Goal: Information Seeking & Learning: Learn about a topic

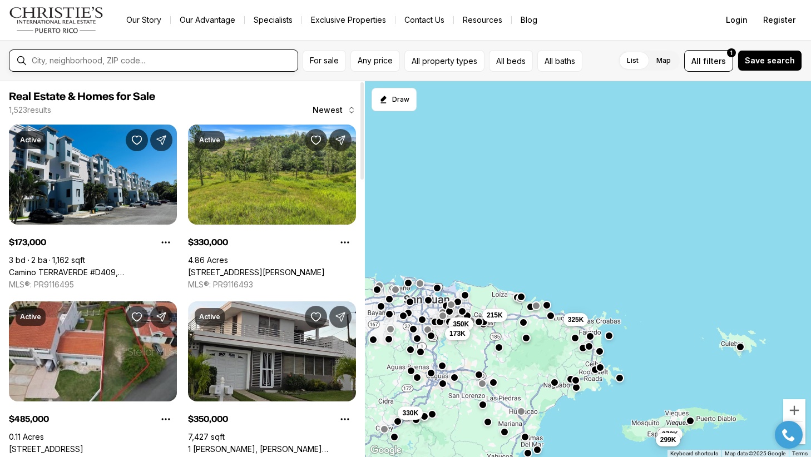
click at [106, 57] on input "text" at bounding box center [163, 60] width 262 height 9
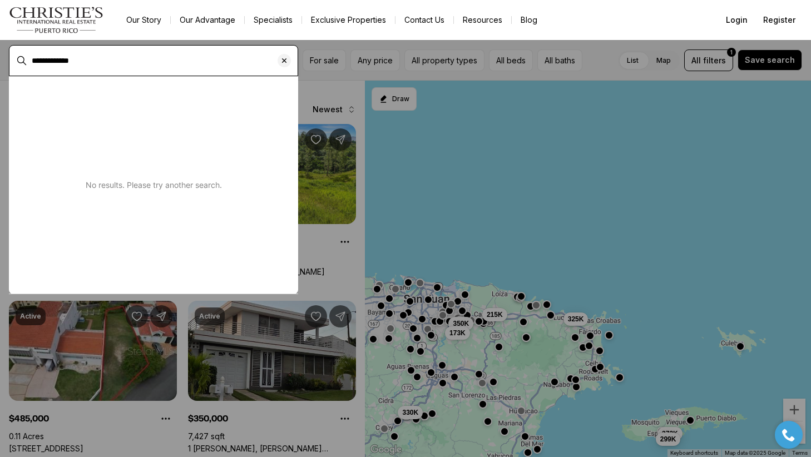
type input "**********"
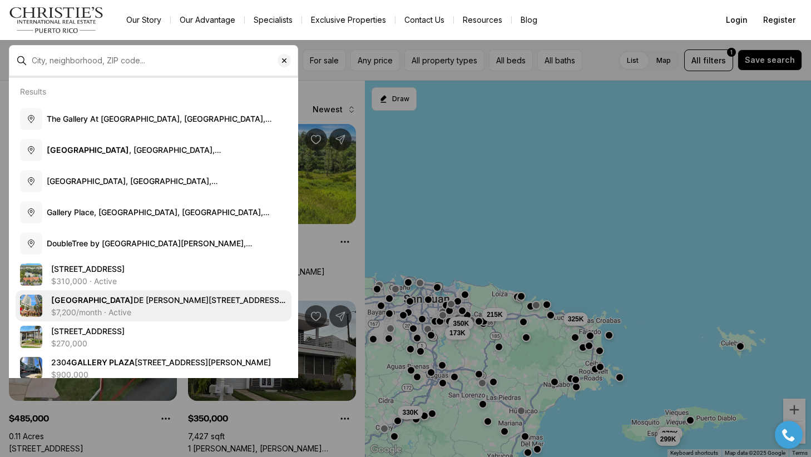
click at [161, 299] on span "Gallery Plaza DE DIEGO AVE. #1203-N, SAN JUAN PR, 00911" at bounding box center [168, 305] width 234 height 21
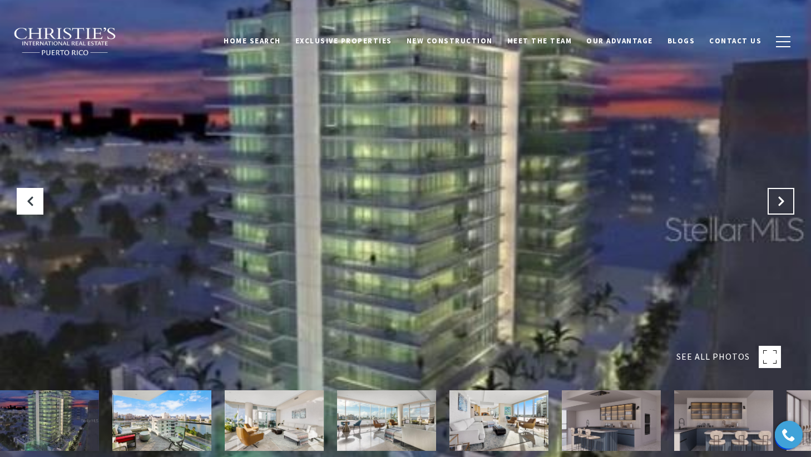
click at [779, 199] on icon "Next Slide" at bounding box center [781, 201] width 11 height 11
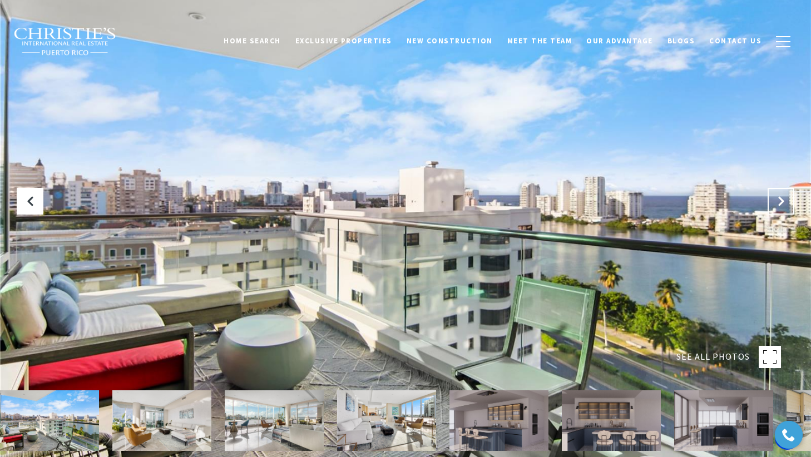
click at [778, 199] on icon "Next Slide" at bounding box center [781, 201] width 11 height 11
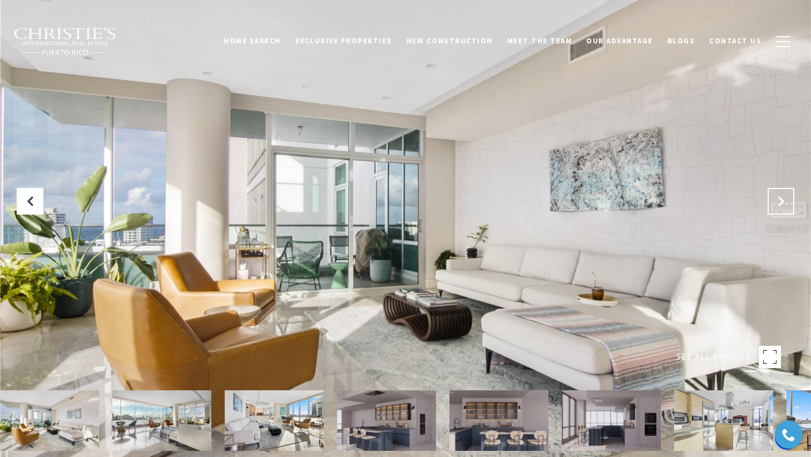
click at [779, 208] on button "Next Slide" at bounding box center [781, 201] width 27 height 27
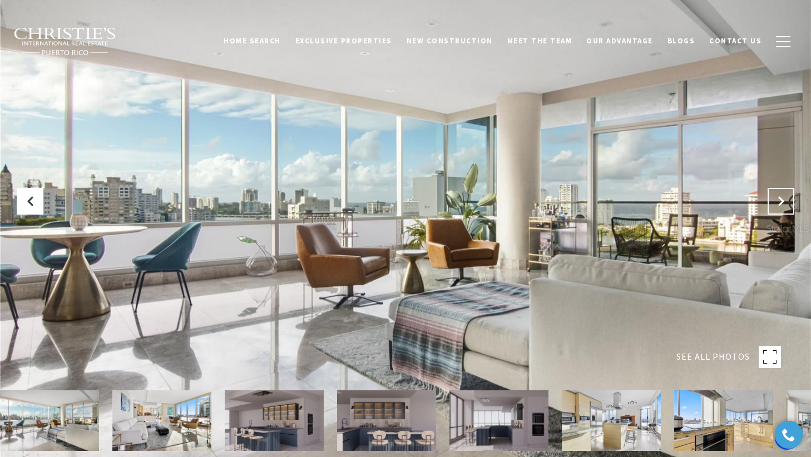
click at [779, 208] on button "Next Slide" at bounding box center [781, 201] width 27 height 27
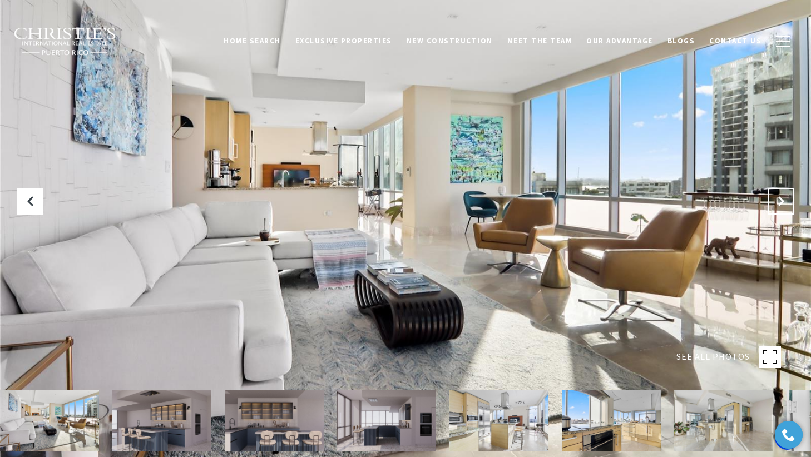
click at [779, 208] on button "Next Slide" at bounding box center [781, 201] width 27 height 27
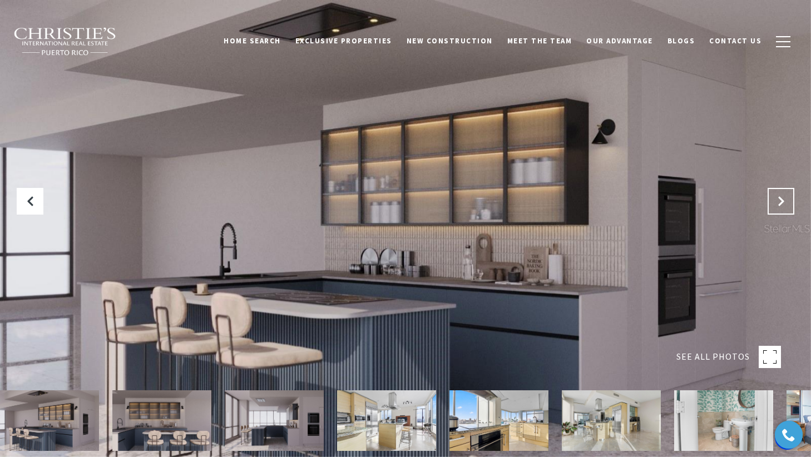
click at [779, 208] on button "Next Slide" at bounding box center [781, 201] width 27 height 27
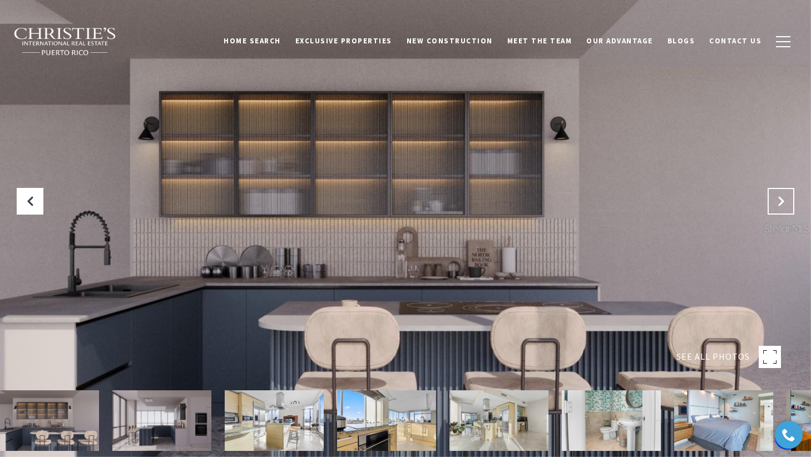
click at [779, 208] on button "Next Slide" at bounding box center [781, 201] width 27 height 27
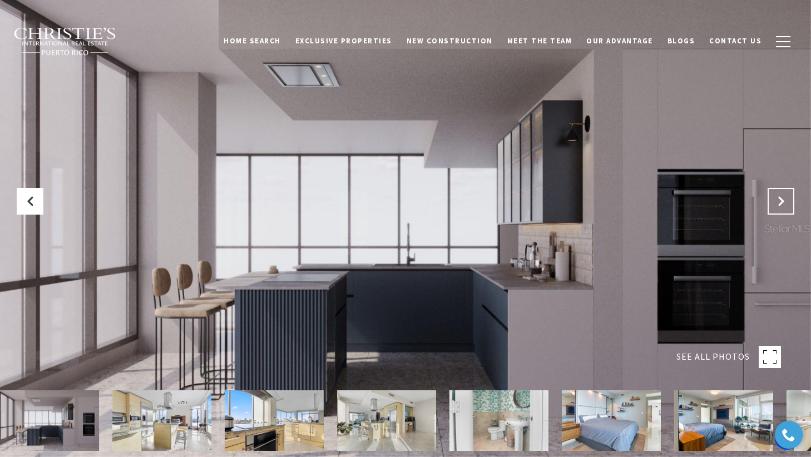
click at [779, 208] on button "Next Slide" at bounding box center [781, 201] width 27 height 27
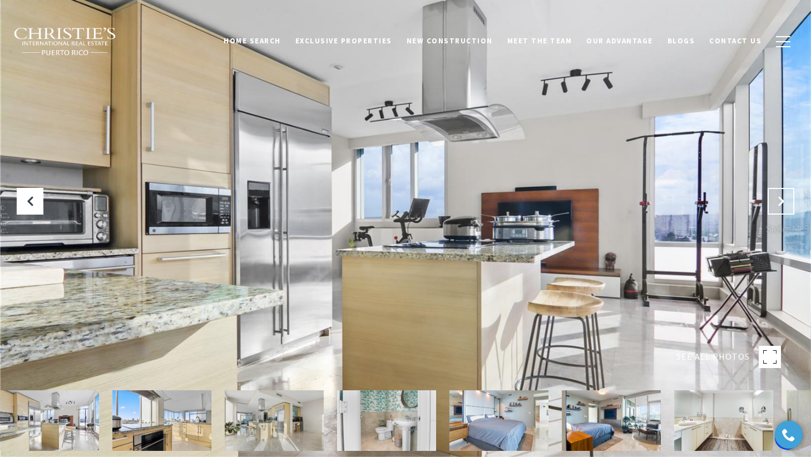
click at [779, 208] on button "Next Slide" at bounding box center [781, 201] width 27 height 27
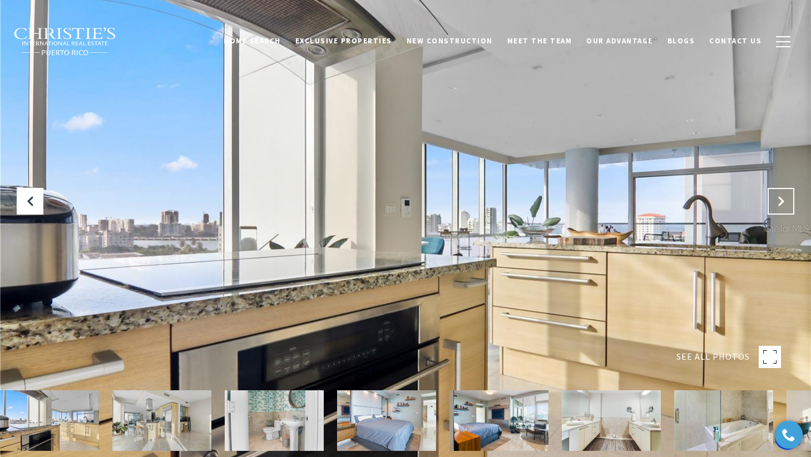
click at [779, 208] on button "Next Slide" at bounding box center [781, 201] width 27 height 27
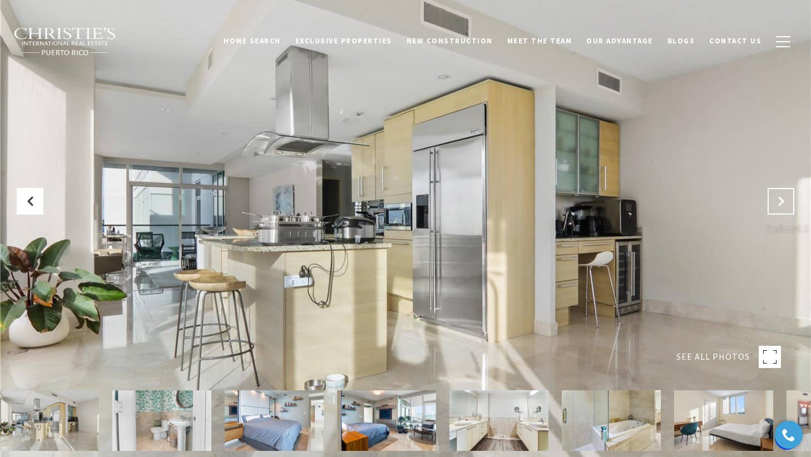
click at [779, 208] on button "Next Slide" at bounding box center [781, 201] width 27 height 27
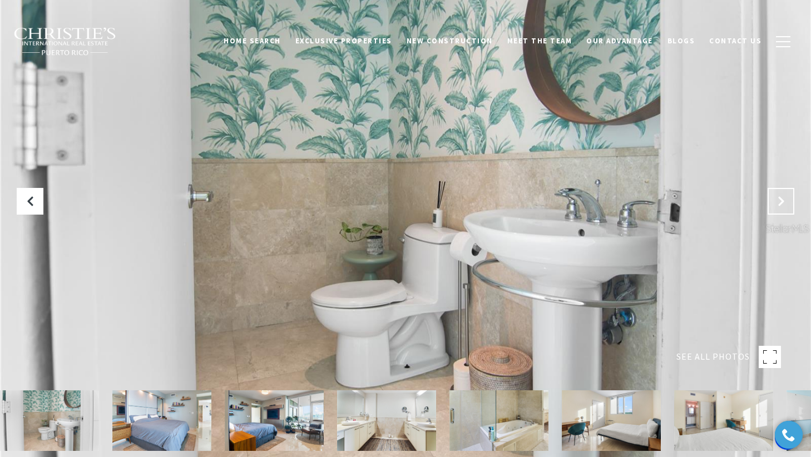
click at [779, 208] on button "Next Slide" at bounding box center [781, 201] width 27 height 27
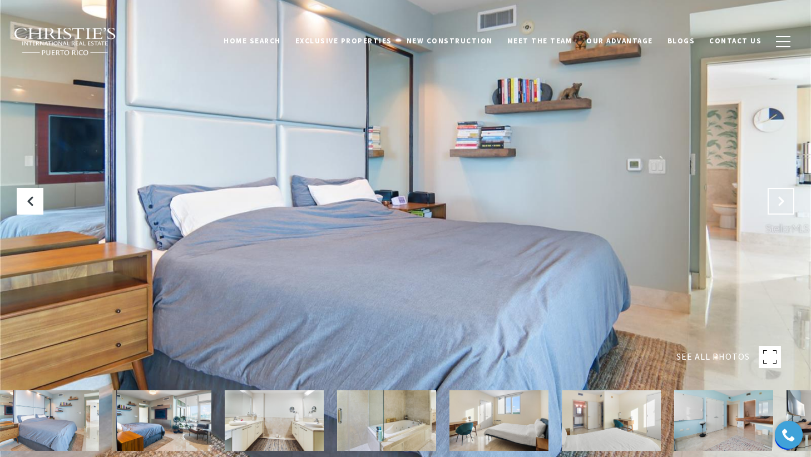
click at [779, 208] on button "Next Slide" at bounding box center [781, 201] width 27 height 27
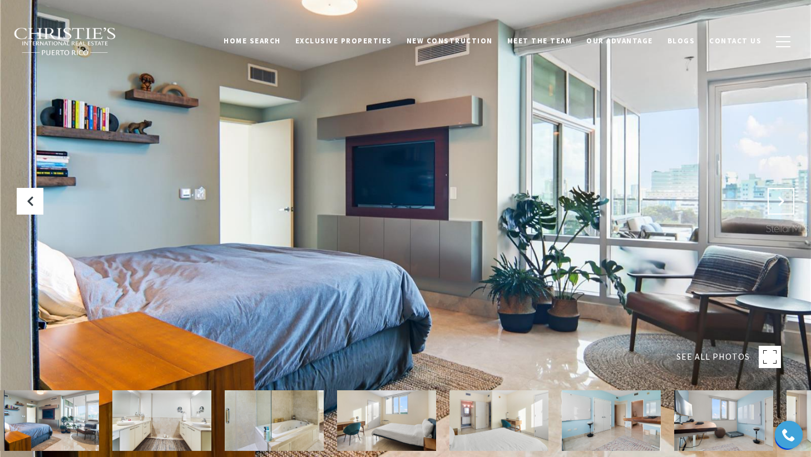
click at [779, 208] on button "Next Slide" at bounding box center [781, 201] width 27 height 27
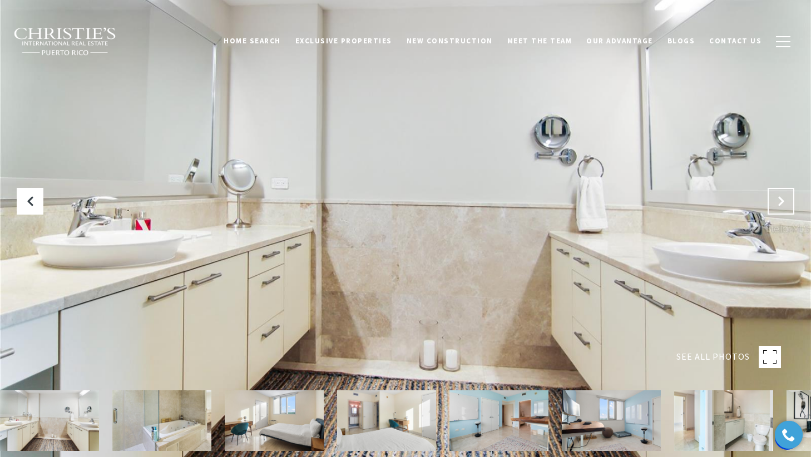
click at [779, 208] on button "Next Slide" at bounding box center [781, 201] width 27 height 27
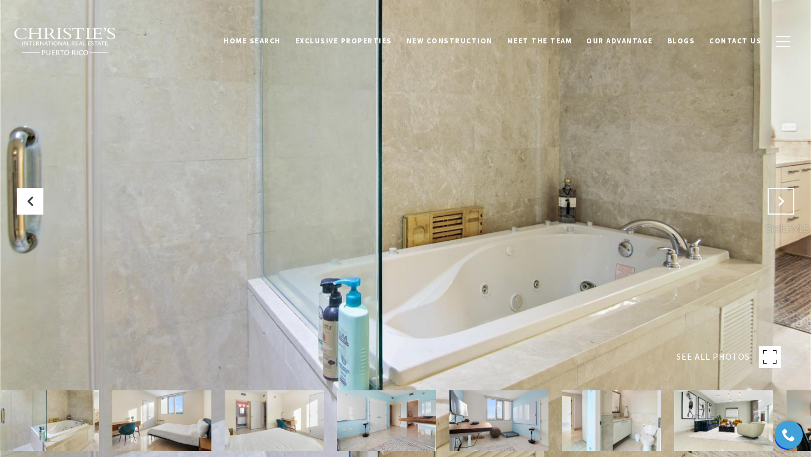
click at [784, 202] on icon "Next Slide" at bounding box center [781, 201] width 11 height 11
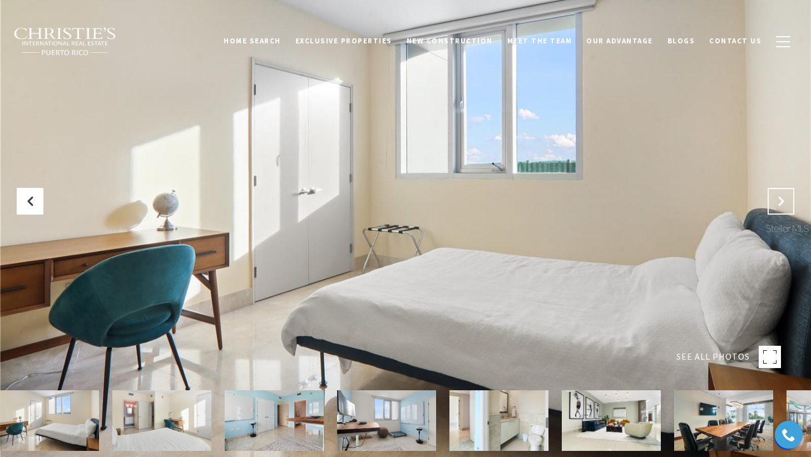
click at [784, 202] on icon "Next Slide" at bounding box center [781, 201] width 11 height 11
